Goal: Task Accomplishment & Management: Manage account settings

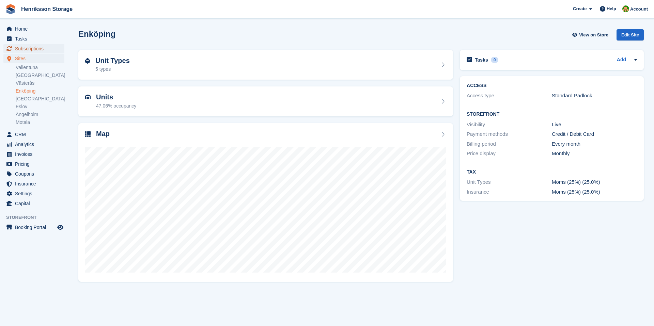
click at [31, 48] on span "Subscriptions" at bounding box center [35, 49] width 41 height 10
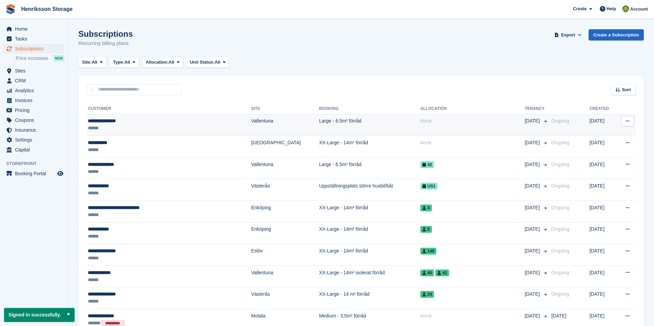
click at [251, 130] on td "Vallentuna" at bounding box center [285, 125] width 68 height 22
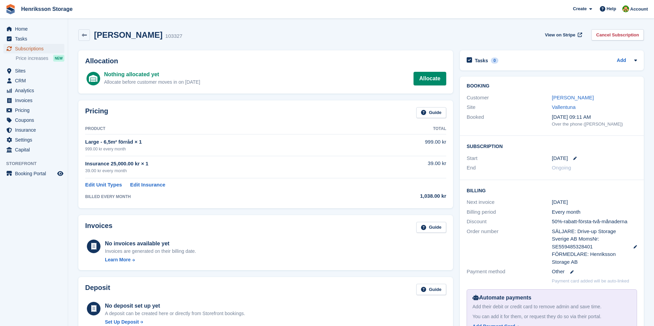
click at [42, 48] on span "Subscriptions" at bounding box center [35, 49] width 41 height 10
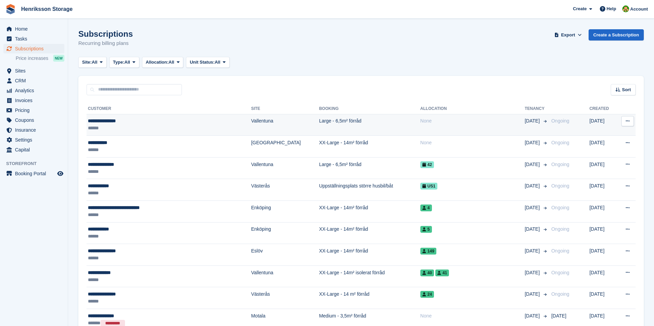
click at [319, 118] on td "Large - 6,5m² förråd" at bounding box center [369, 125] width 101 height 22
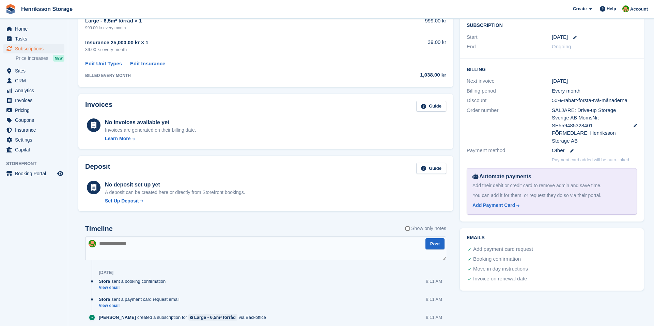
scroll to position [135, 0]
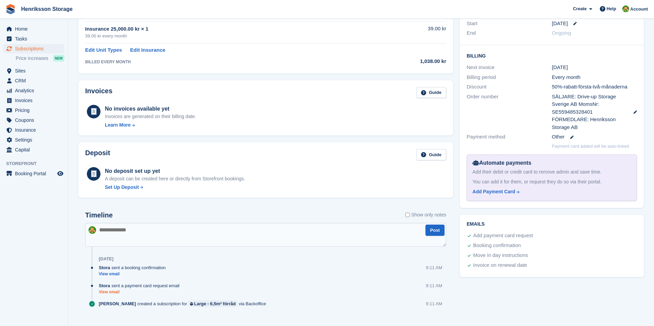
click at [108, 293] on link "View email" at bounding box center [141, 293] width 84 height 6
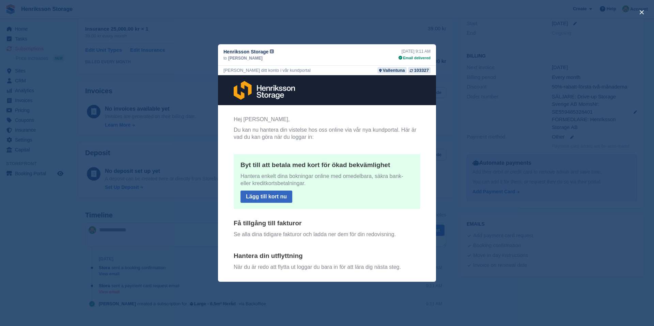
scroll to position [0, 0]
click at [163, 191] on div "close" at bounding box center [327, 163] width 654 height 326
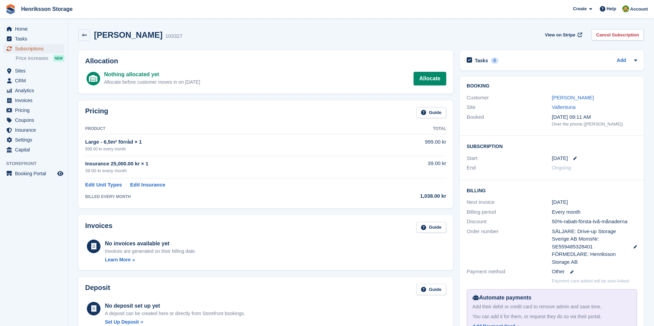
click at [27, 49] on span "Subscriptions" at bounding box center [35, 49] width 41 height 10
